Goal: Task Accomplishment & Management: Complete application form

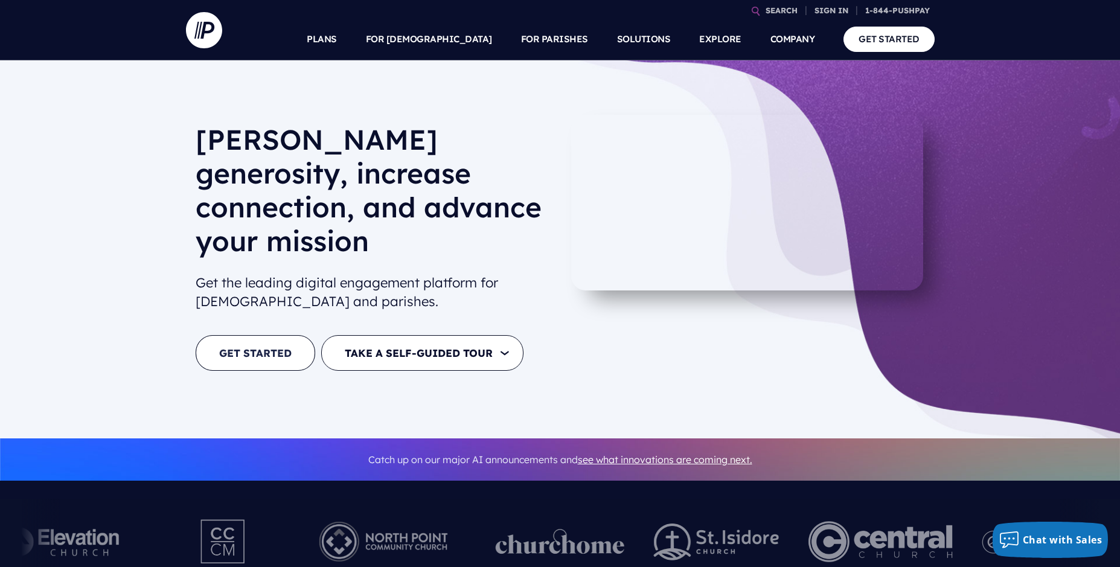
click at [236, 335] on link "GET STARTED" at bounding box center [256, 353] width 120 height 36
